Goal: Check status: Check status

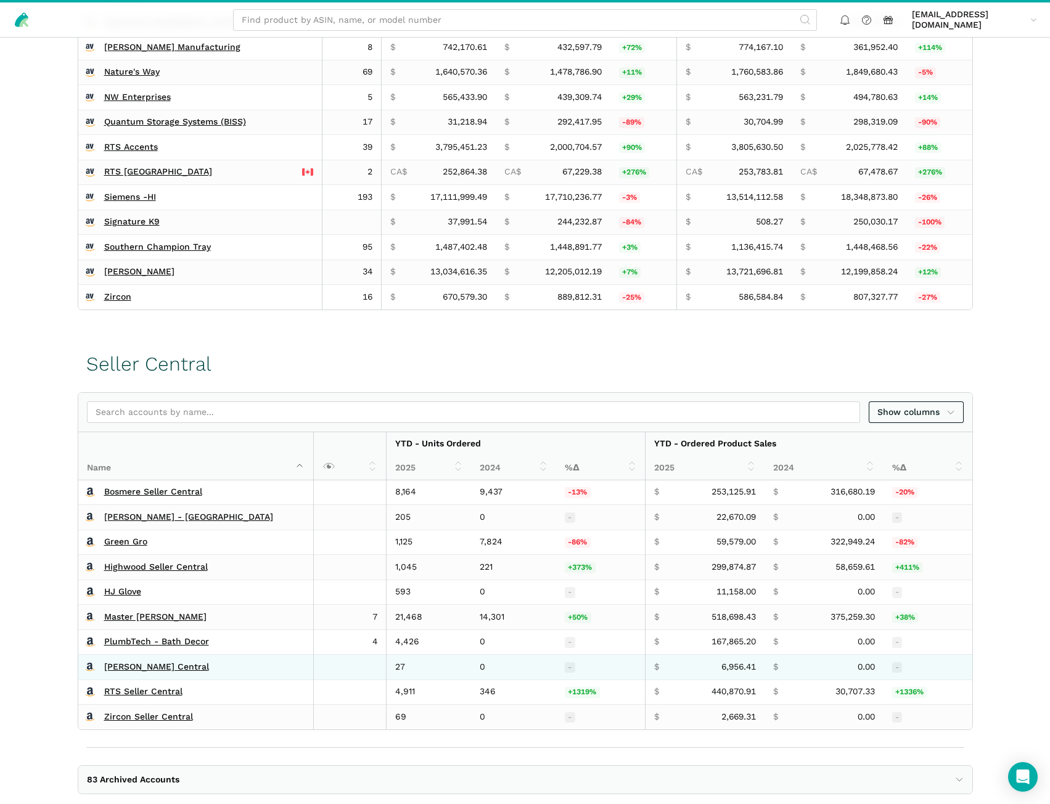
scroll to position [452, 0]
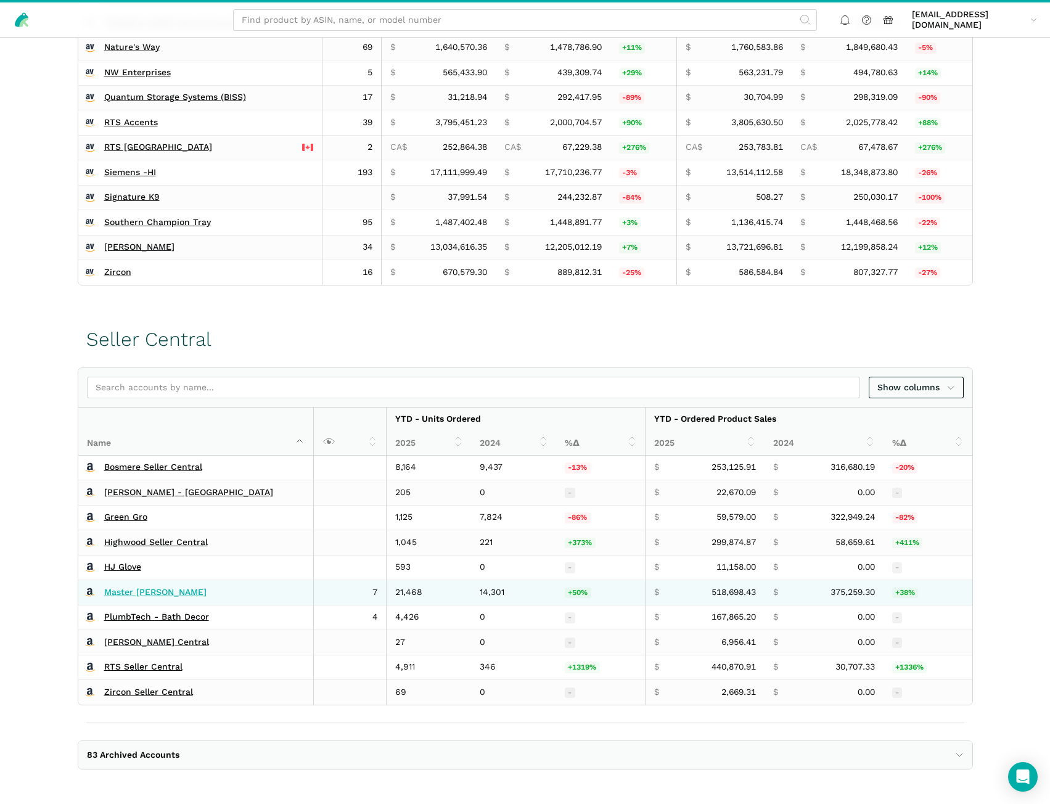
click at [122, 592] on link "Master [PERSON_NAME]" at bounding box center [155, 592] width 102 height 11
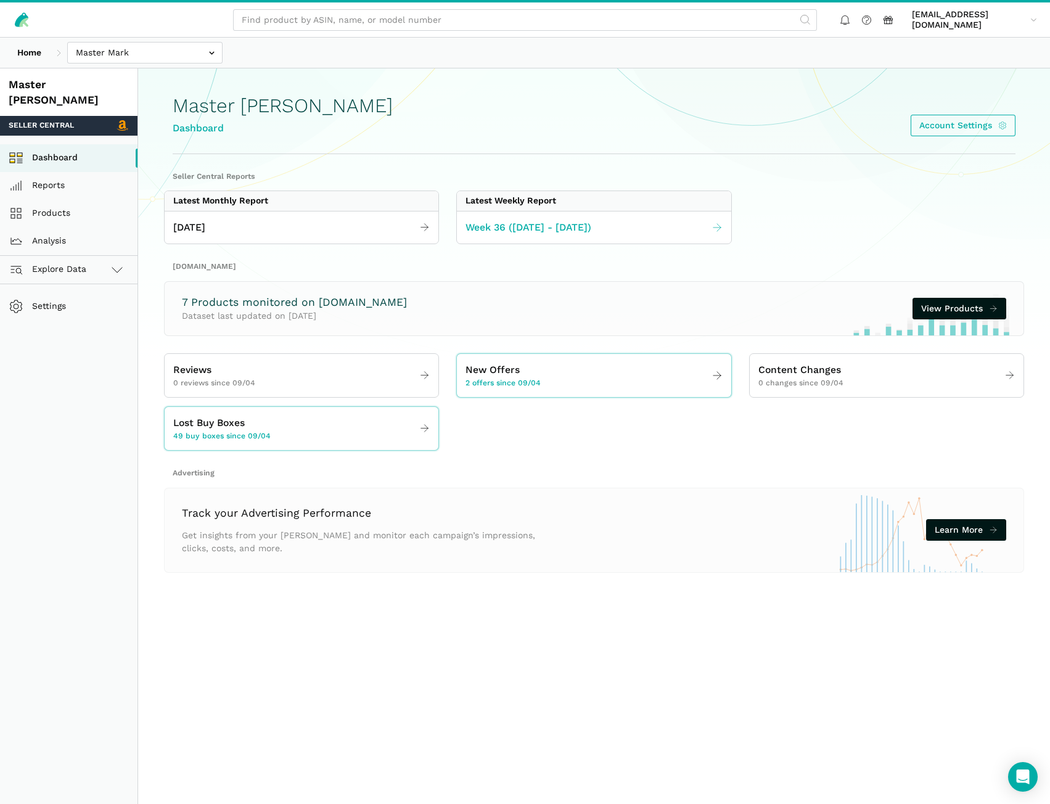
click at [499, 232] on span "Week 36 ([DATE] - [DATE])" at bounding box center [528, 227] width 126 height 15
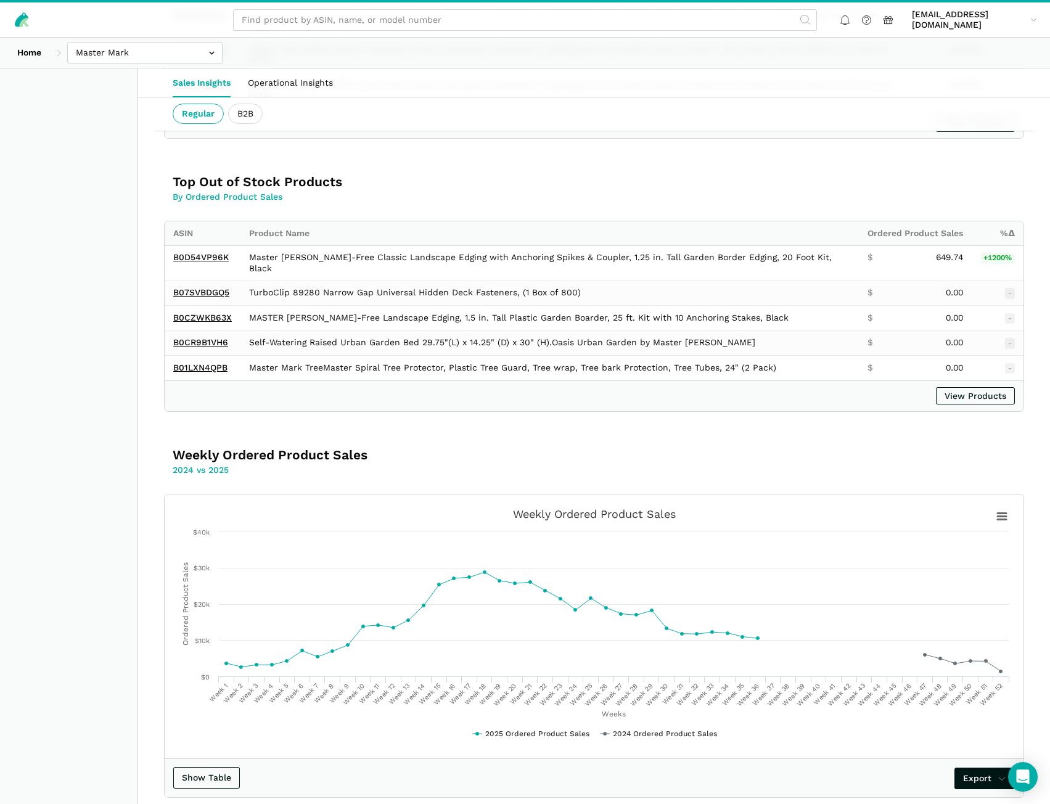
scroll to position [1970, 0]
